Goal: Check status

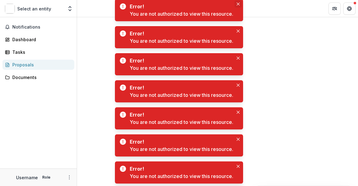
click at [238, 3] on icon "Close" at bounding box center [238, 3] width 3 height 3
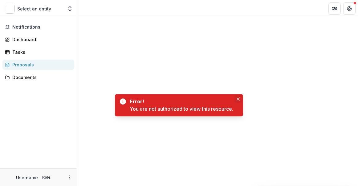
click at [240, 31] on div at bounding box center [217, 98] width 281 height 162
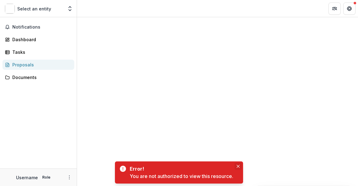
click at [238, 167] on icon "Close" at bounding box center [238, 166] width 3 height 3
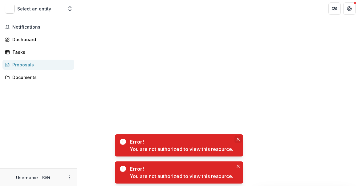
click at [238, 140] on icon "Close" at bounding box center [238, 139] width 3 height 3
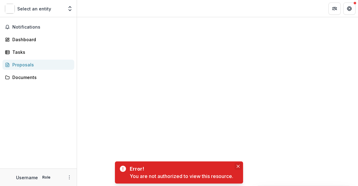
click at [239, 166] on icon "Close" at bounding box center [238, 166] width 3 height 3
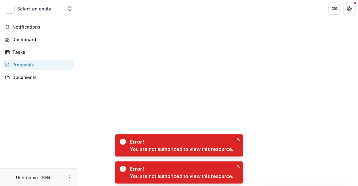
click at [239, 139] on icon "Close" at bounding box center [238, 139] width 3 height 3
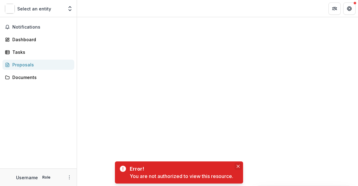
click at [236, 166] on button "Close" at bounding box center [238, 166] width 7 height 7
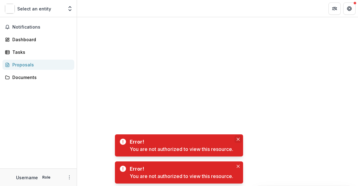
click at [236, 138] on button "Close" at bounding box center [238, 139] width 7 height 7
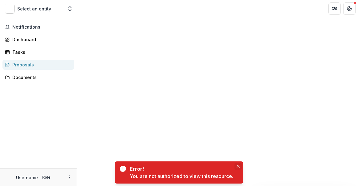
click at [239, 167] on icon "Close" at bounding box center [238, 166] width 3 height 3
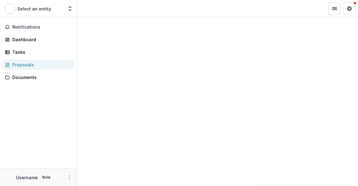
click at [24, 63] on div "Proposals" at bounding box center [40, 65] width 57 height 6
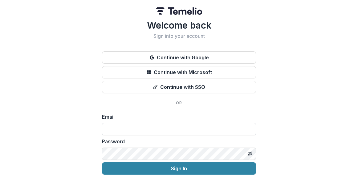
click at [106, 128] on input at bounding box center [179, 129] width 154 height 12
type input "**********"
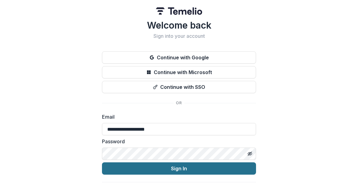
click at [194, 170] on button "Sign In" at bounding box center [179, 169] width 154 height 12
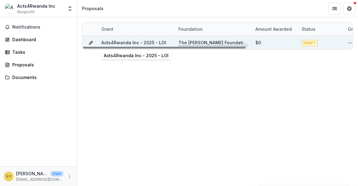
click at [135, 42] on link "Acts4Rwanda Inc - 2025 - LOI" at bounding box center [133, 42] width 65 height 5
